Goal: Book appointment/travel/reservation

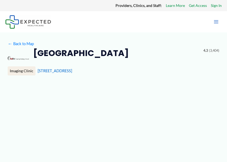
type input "**********"
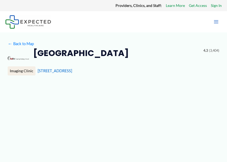
type input "**********"
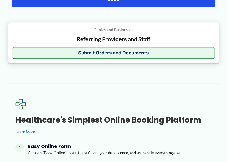
scroll to position [552, 0]
